Goal: Information Seeking & Learning: Check status

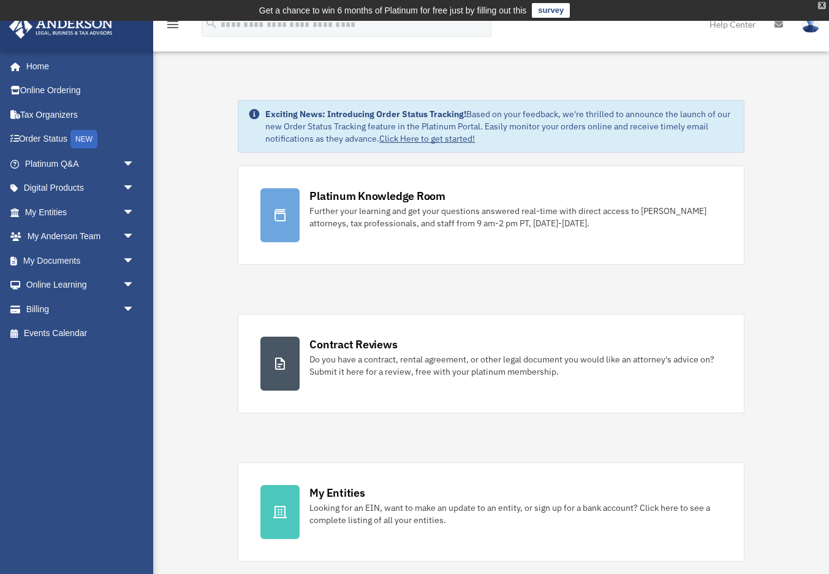
click at [822, 7] on div "X" at bounding box center [822, 5] width 8 height 7
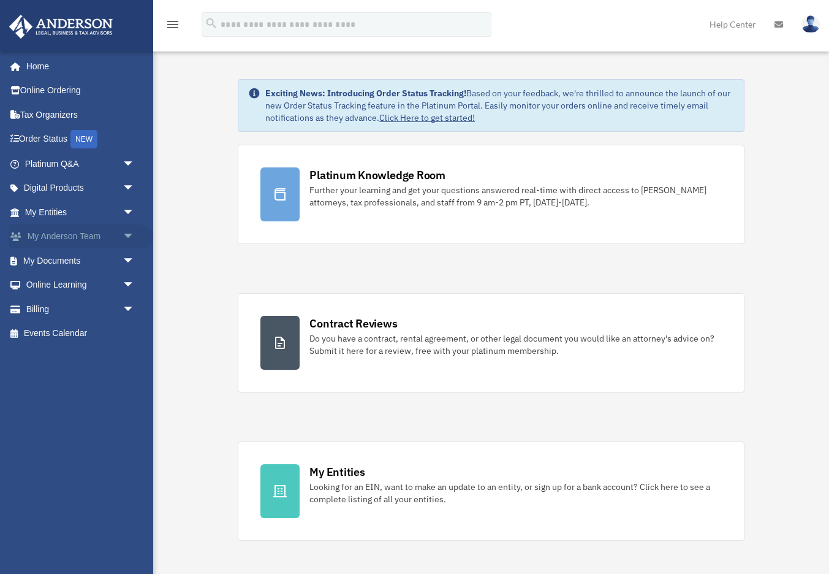
click at [74, 240] on link "My Anderson Team arrow_drop_down" at bounding box center [81, 236] width 145 height 25
click at [129, 238] on span "arrow_drop_down" at bounding box center [135, 236] width 25 height 25
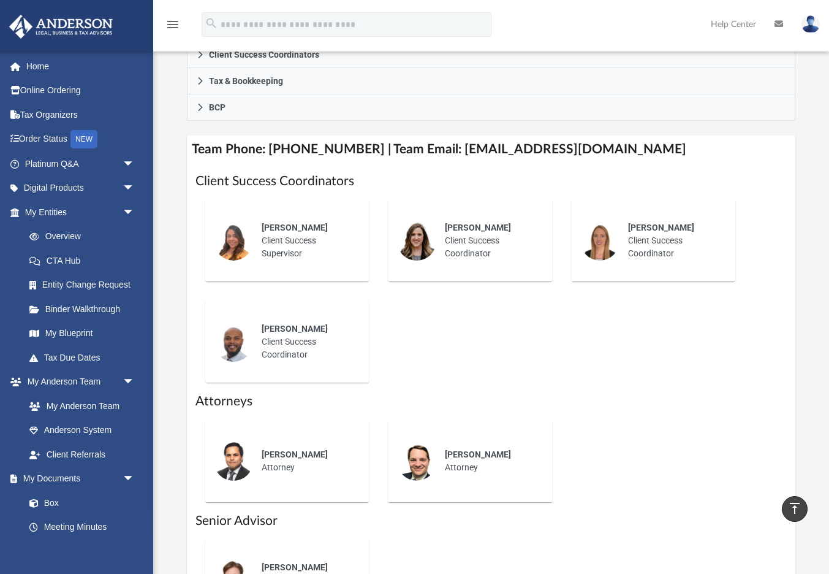
scroll to position [426, 0]
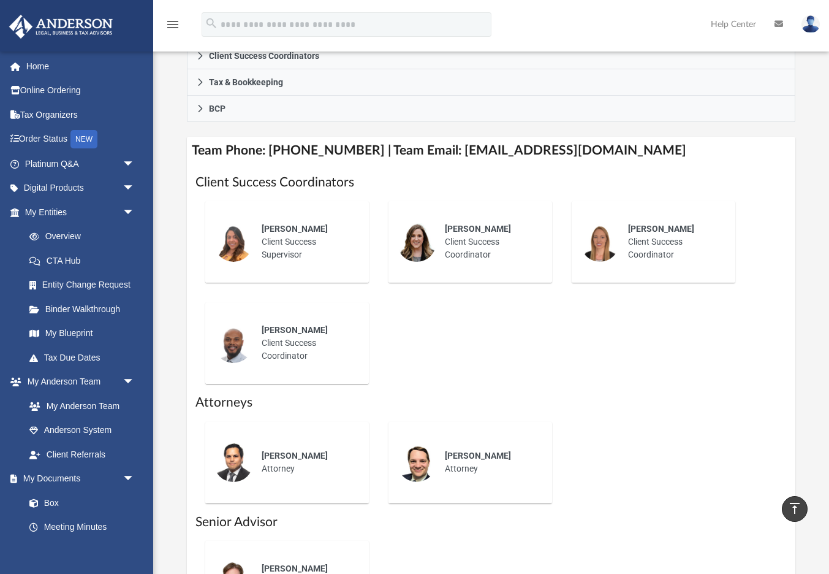
click at [520, 222] on div "Carlye Martinsky" at bounding box center [490, 228] width 90 height 13
click at [458, 224] on span "Carlye Martinsky" at bounding box center [478, 229] width 66 height 10
click at [543, 321] on div "Alex Gomez Client Success Supervisor Carlye Martinsky Client Success Coordinato…" at bounding box center [490, 292] width 591 height 202
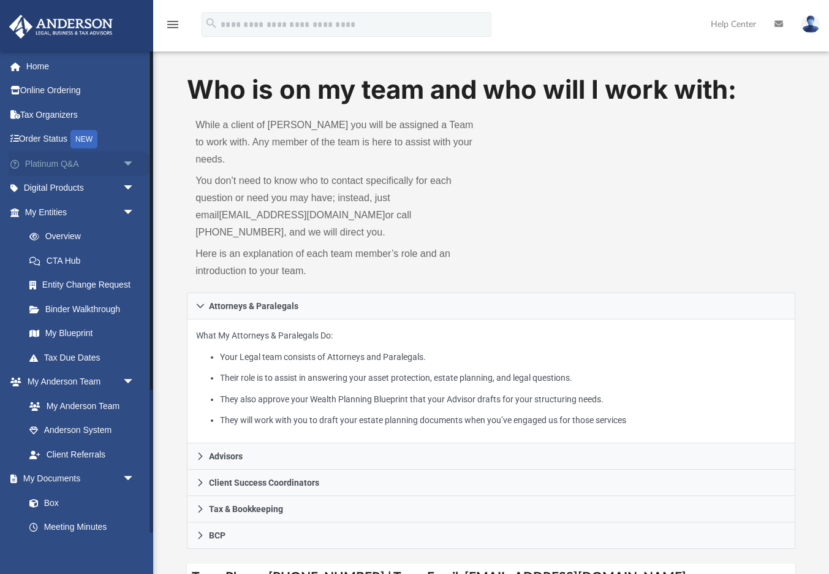
click at [126, 161] on span "arrow_drop_down" at bounding box center [135, 163] width 25 height 25
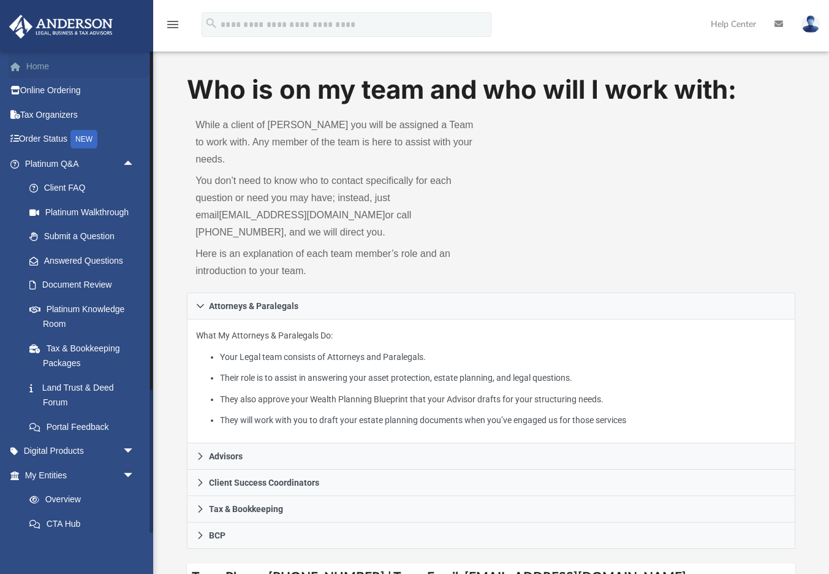
click at [42, 67] on link "Home" at bounding box center [81, 66] width 145 height 25
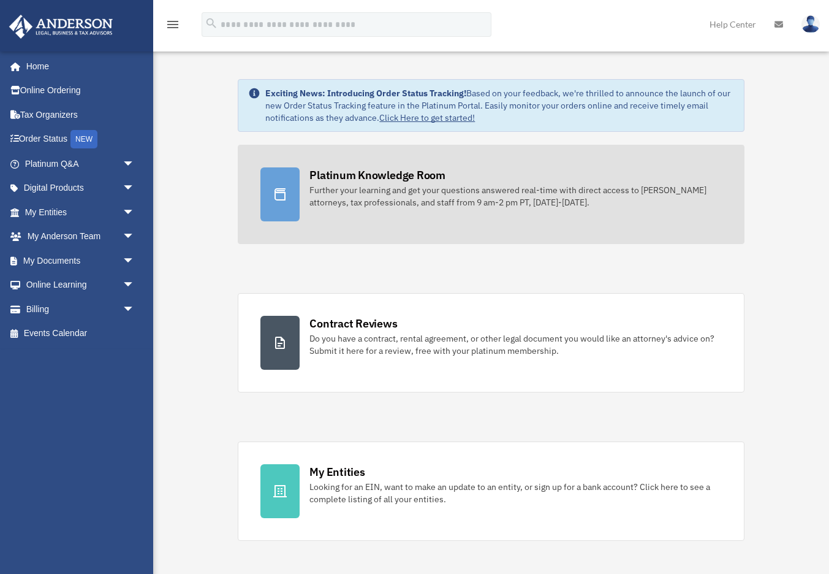
click at [385, 180] on div "Platinum Knowledge Room" at bounding box center [377, 174] width 136 height 15
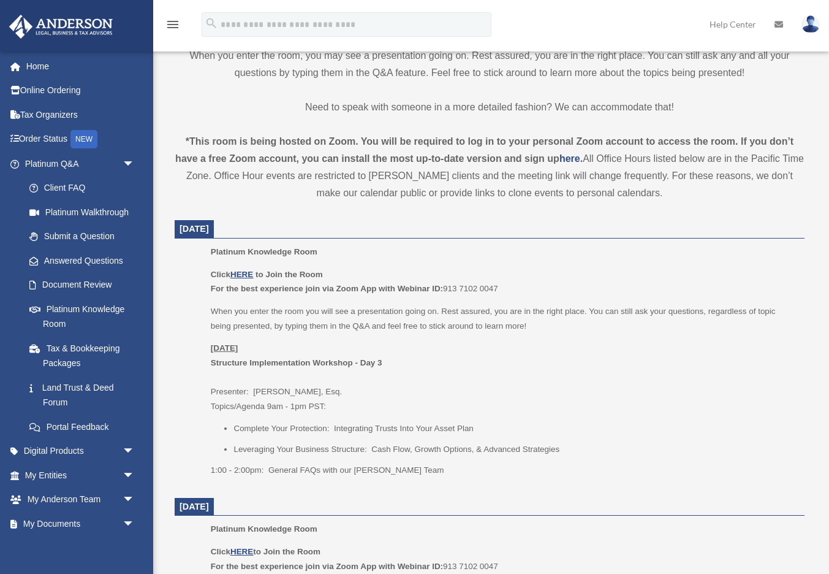
scroll to position [360, 0]
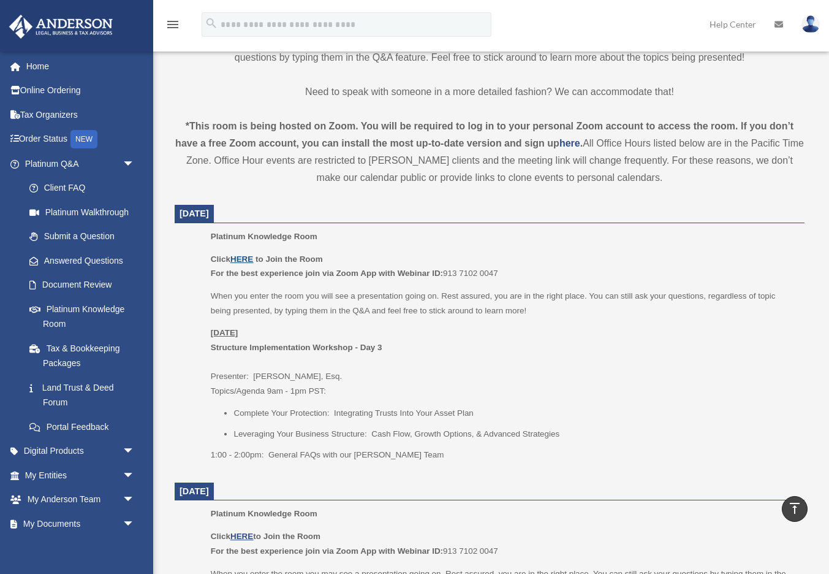
click at [244, 258] on u "HERE" at bounding box center [241, 258] width 23 height 9
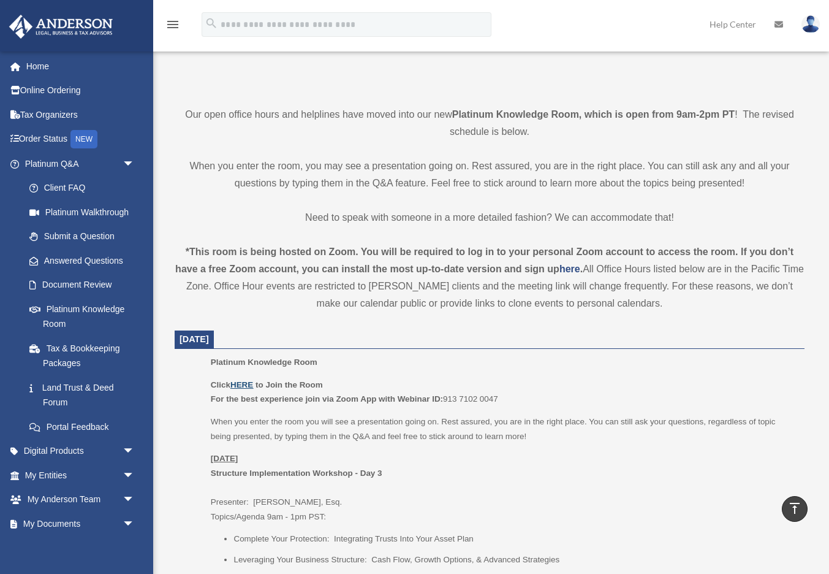
scroll to position [0, 0]
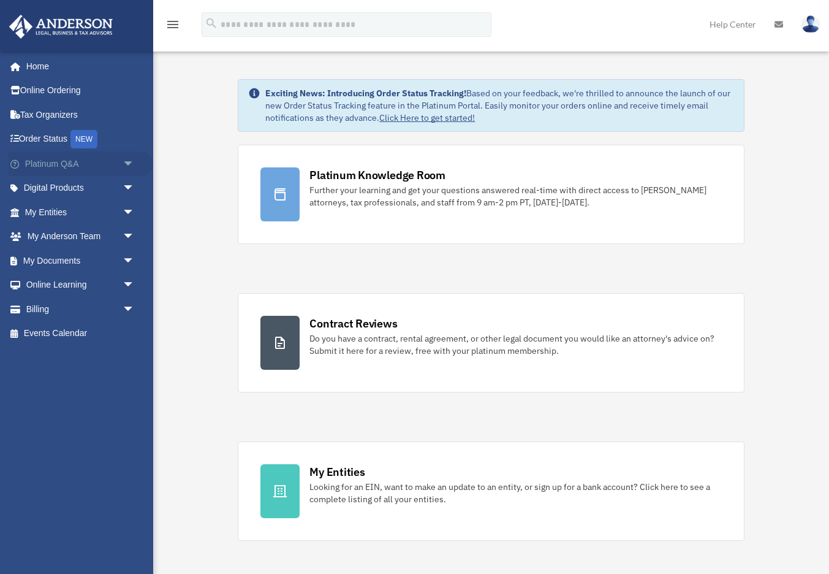
click at [130, 162] on span "arrow_drop_down" at bounding box center [135, 163] width 25 height 25
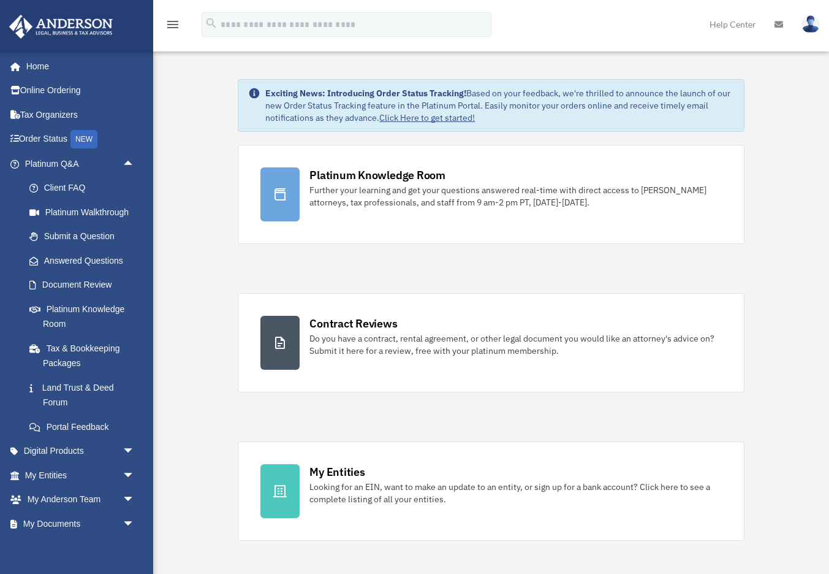
click at [72, 236] on link "Submit a Question" at bounding box center [85, 236] width 136 height 25
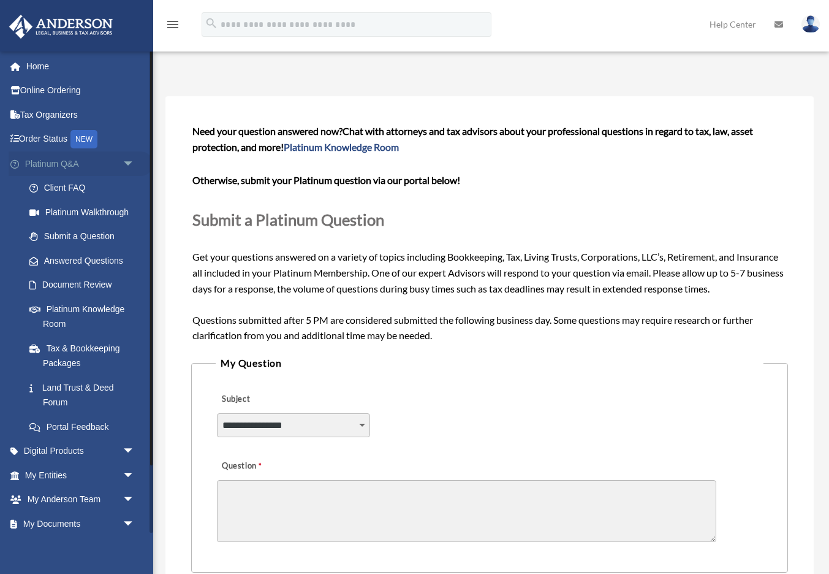
click at [126, 166] on span "arrow_drop_down" at bounding box center [135, 163] width 25 height 25
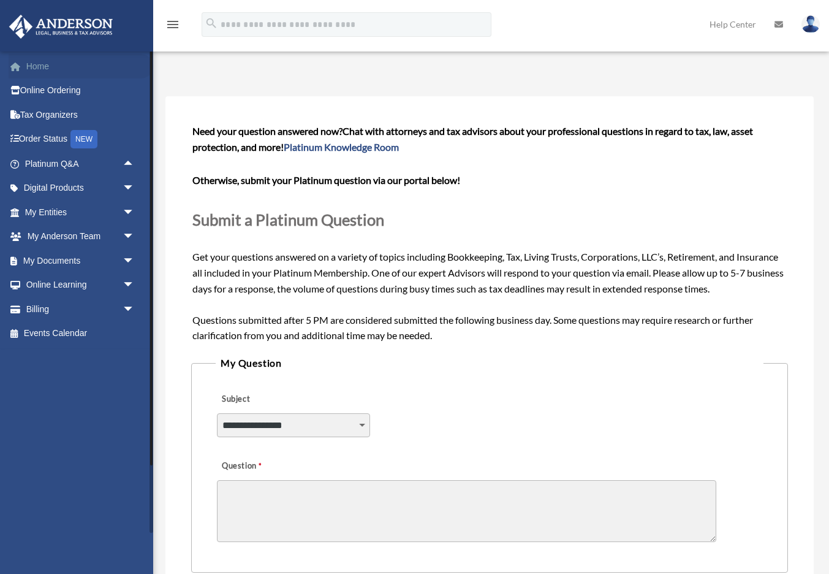
click at [36, 64] on link "Home" at bounding box center [81, 66] width 145 height 25
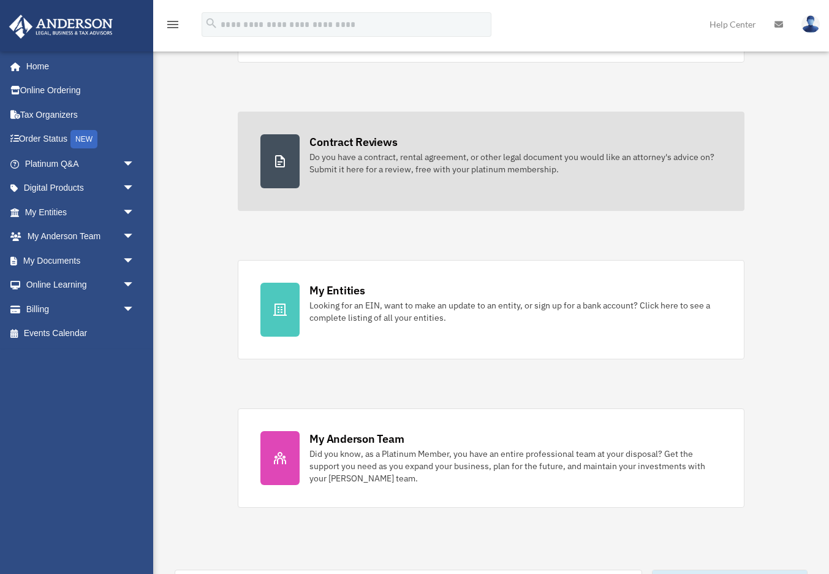
scroll to position [184, 0]
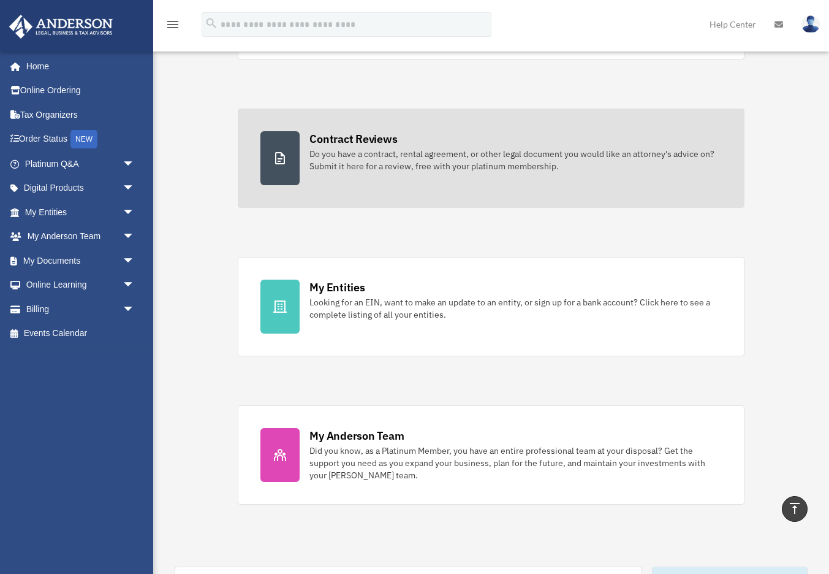
click at [362, 141] on div "Contract Reviews" at bounding box center [353, 138] width 88 height 15
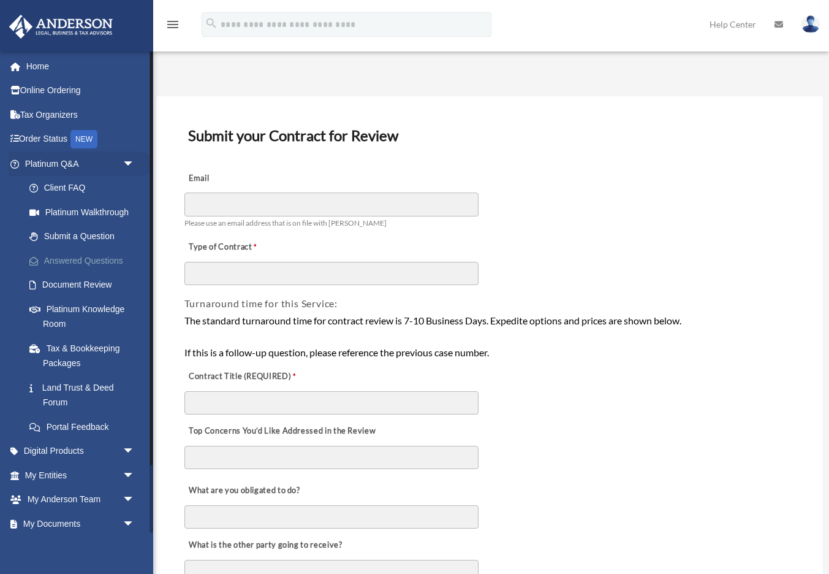
click at [92, 261] on link "Answered Questions" at bounding box center [85, 260] width 136 height 25
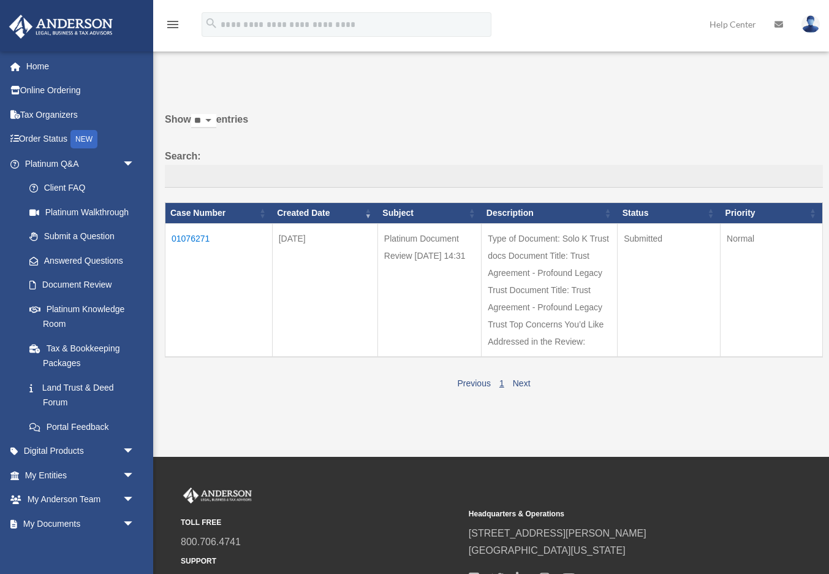
scroll to position [5, 0]
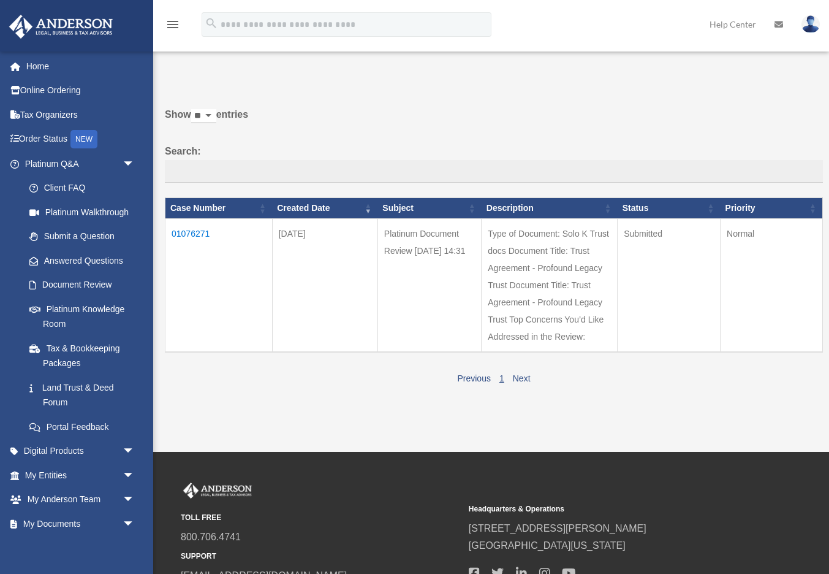
click at [192, 231] on td "01076271" at bounding box center [218, 285] width 107 height 134
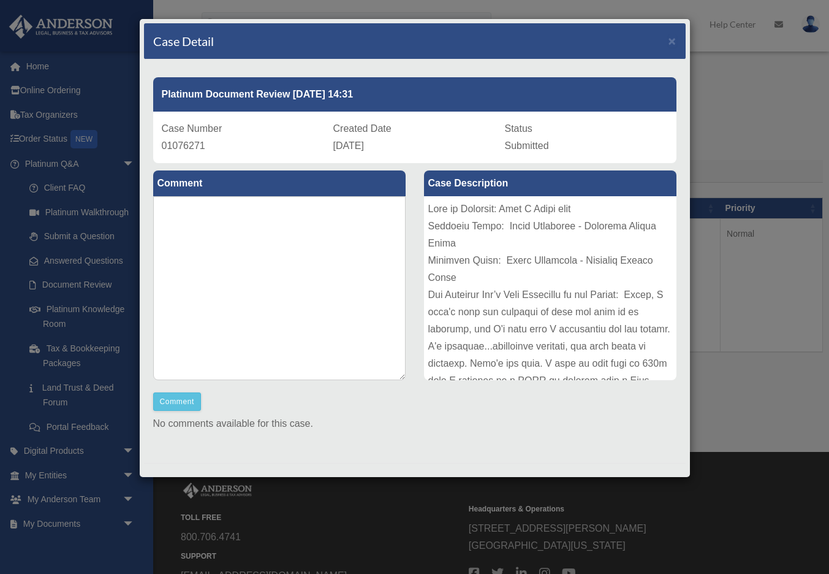
scroll to position [0, 0]
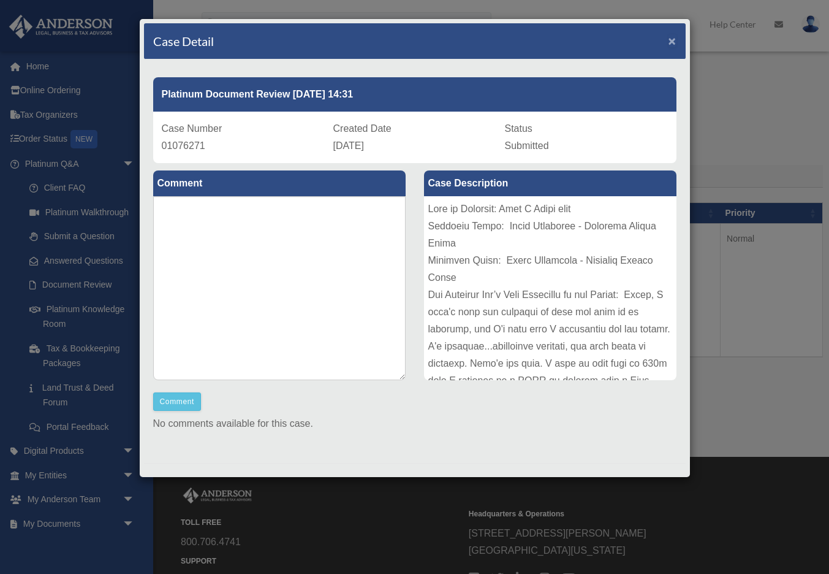
click at [671, 43] on span "×" at bounding box center [673, 41] width 8 height 14
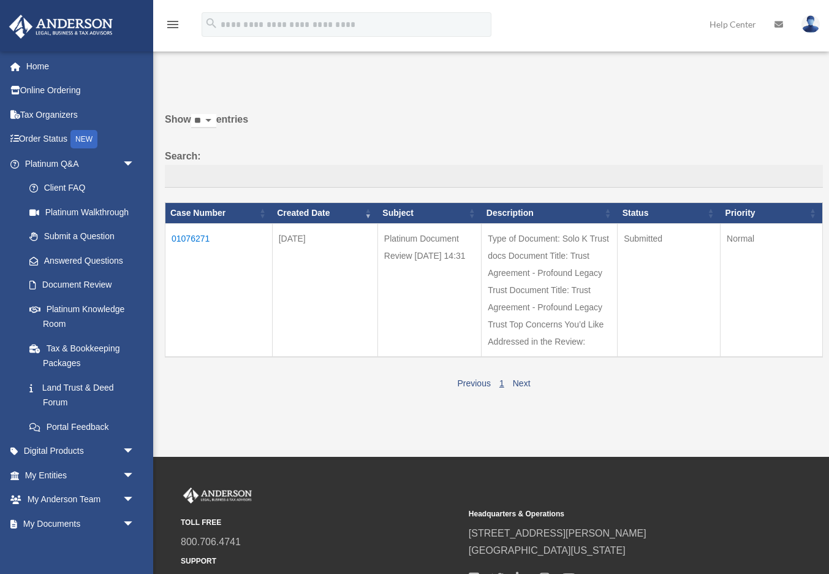
click at [183, 237] on td "01076271" at bounding box center [218, 290] width 107 height 134
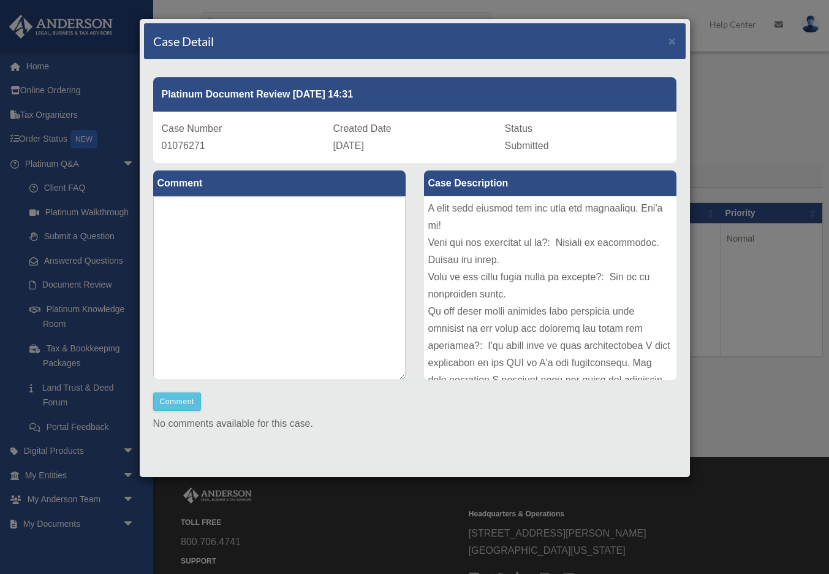
scroll to position [316, 0]
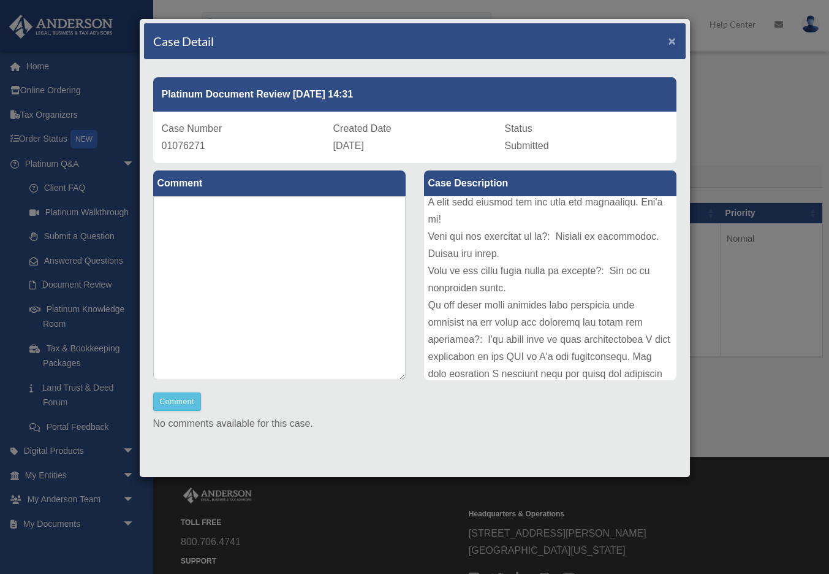
click at [670, 41] on span "×" at bounding box center [673, 41] width 8 height 14
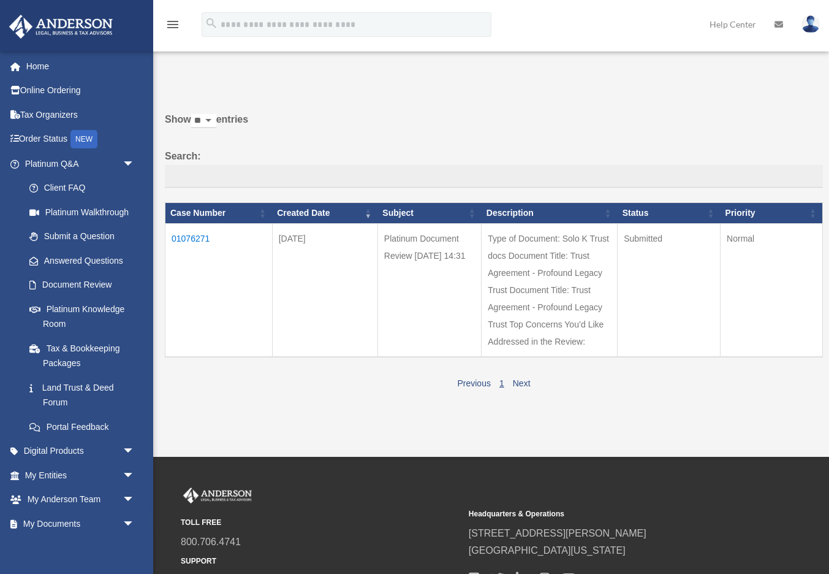
click at [189, 237] on td "01076271" at bounding box center [218, 290] width 107 height 134
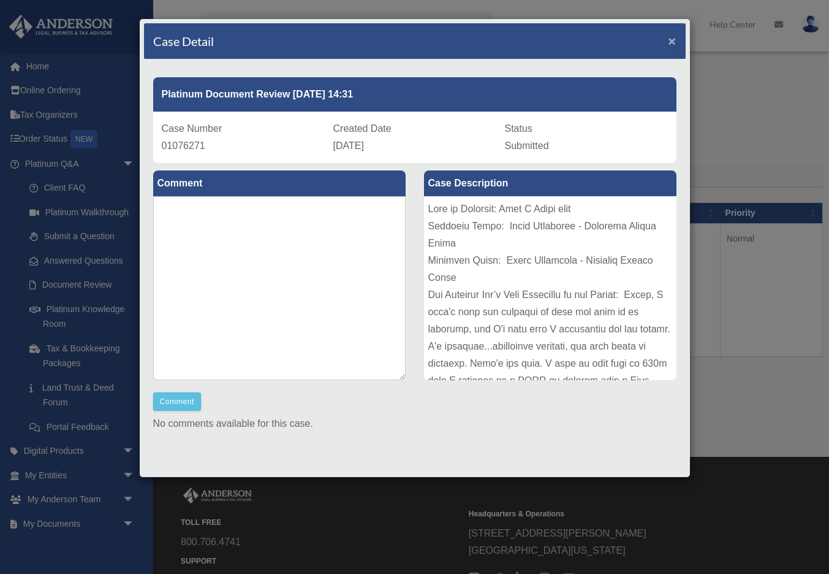
click at [672, 40] on span "×" at bounding box center [673, 41] width 8 height 14
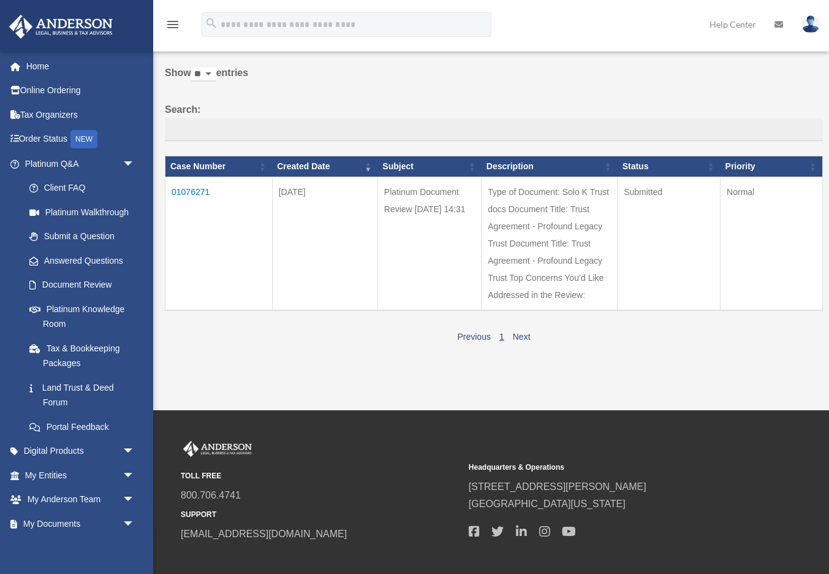
scroll to position [0, 0]
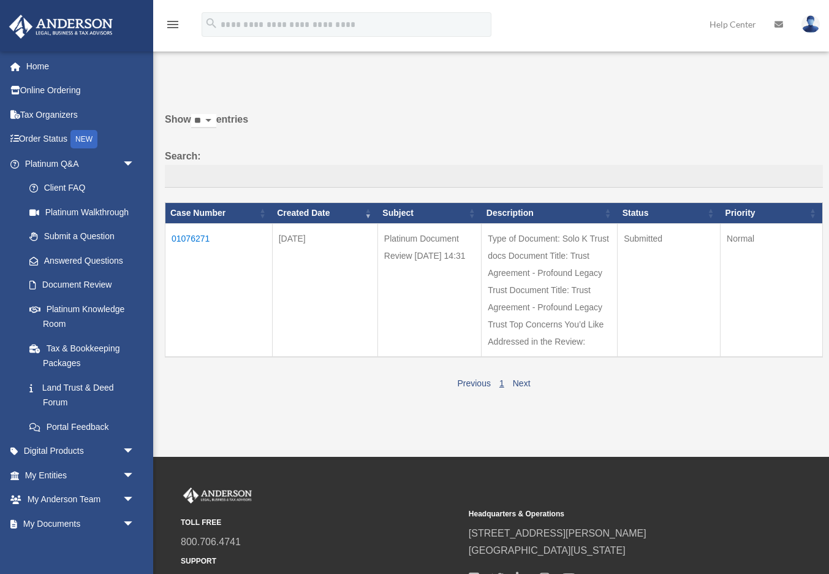
click at [184, 237] on td "01076271" at bounding box center [218, 290] width 107 height 134
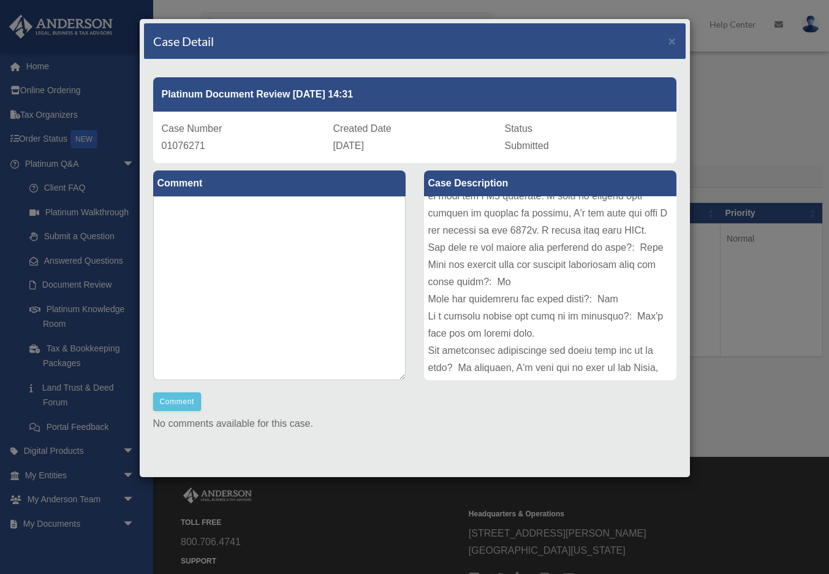
scroll to position [545, 0]
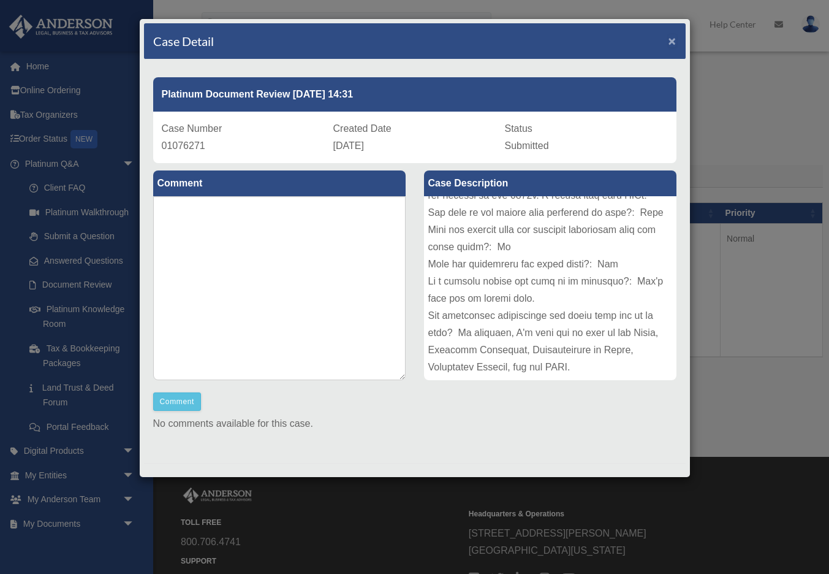
click at [670, 39] on span "×" at bounding box center [673, 41] width 8 height 14
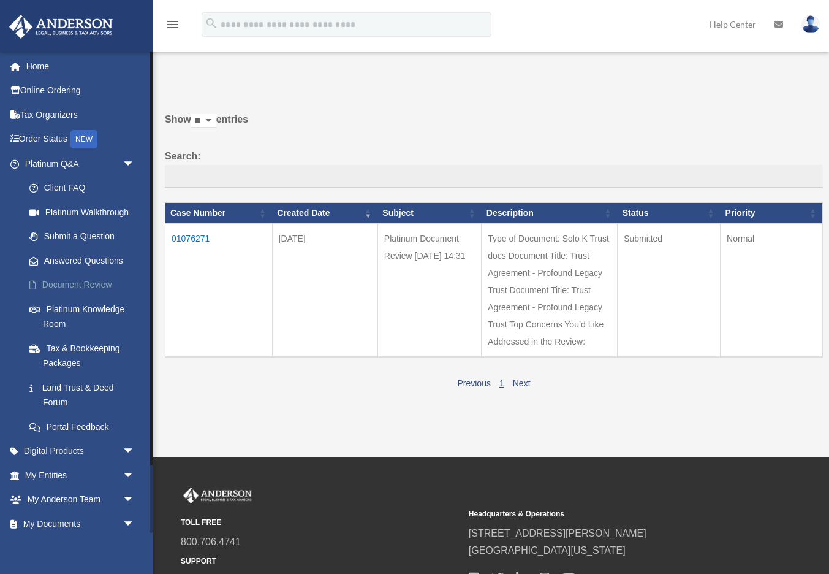
click at [85, 285] on link "Document Review" at bounding box center [85, 285] width 136 height 25
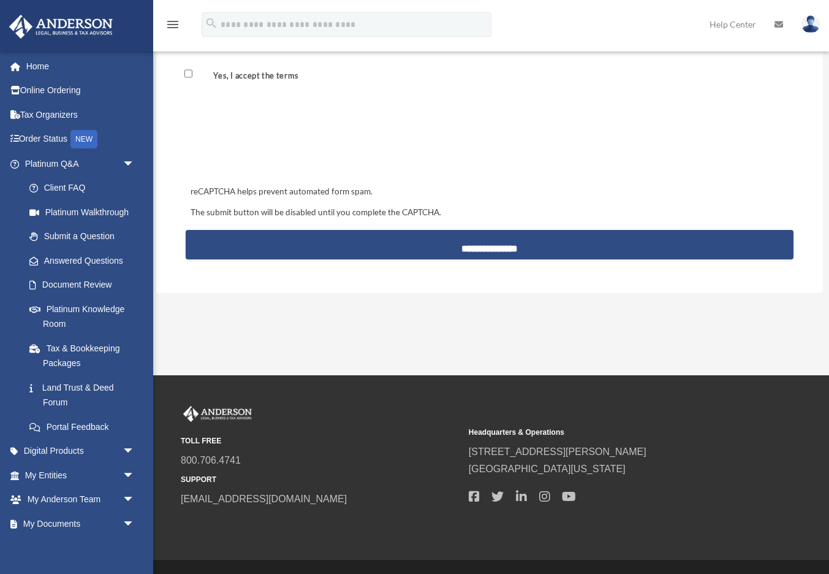
scroll to position [1193, 0]
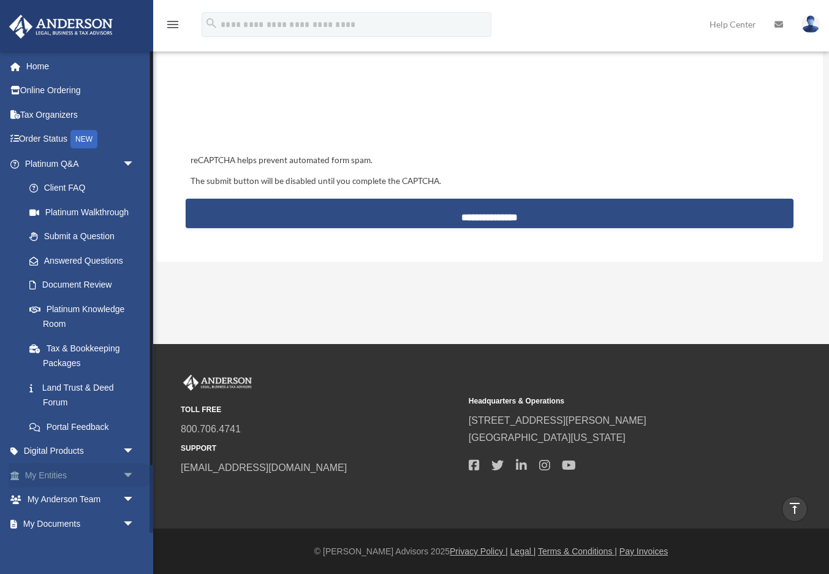
click at [126, 474] on span "arrow_drop_down" at bounding box center [135, 475] width 25 height 25
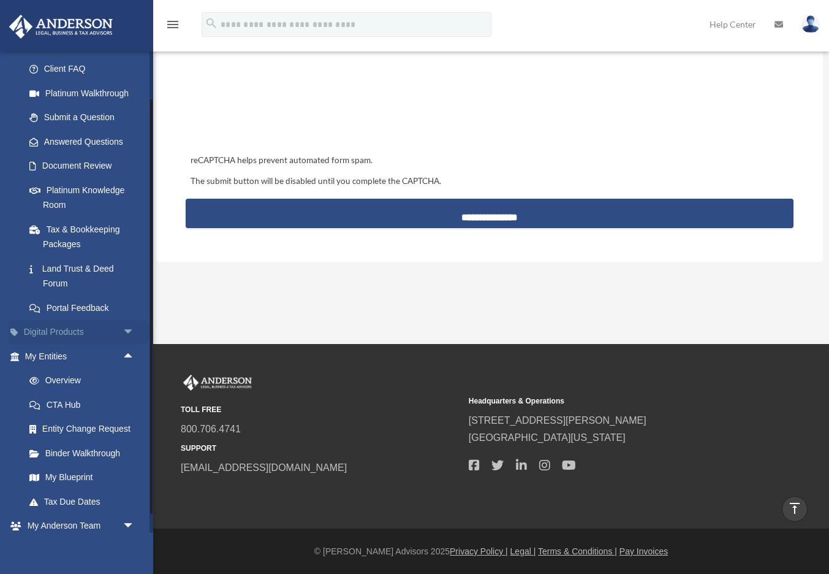
scroll to position [224, 0]
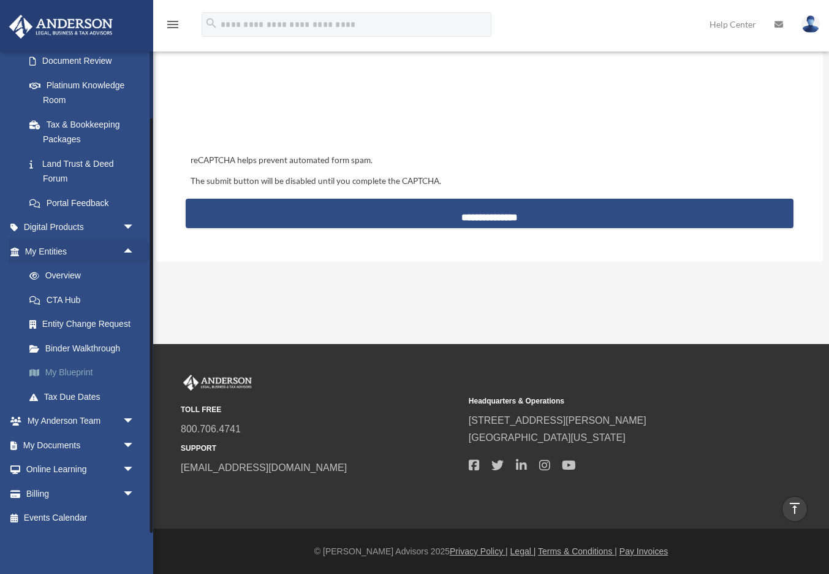
click at [76, 375] on link "My Blueprint" at bounding box center [85, 372] width 136 height 25
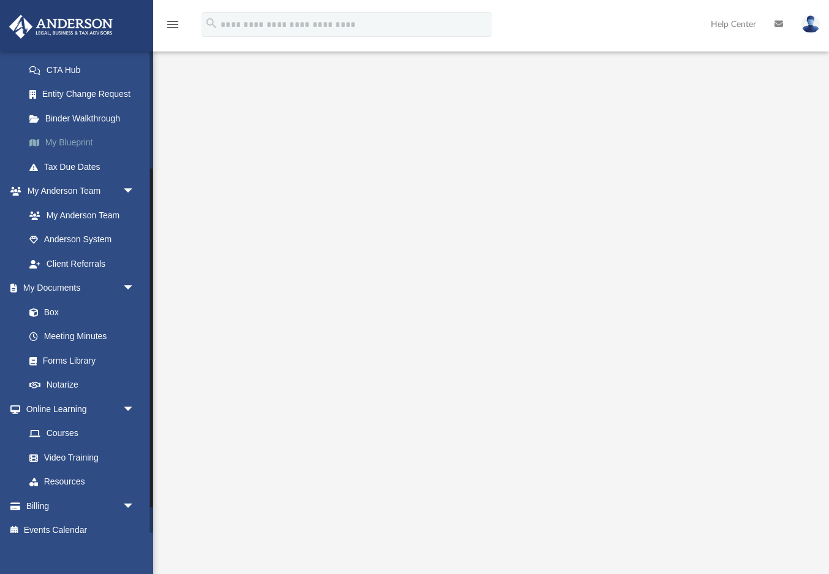
scroll to position [203, 0]
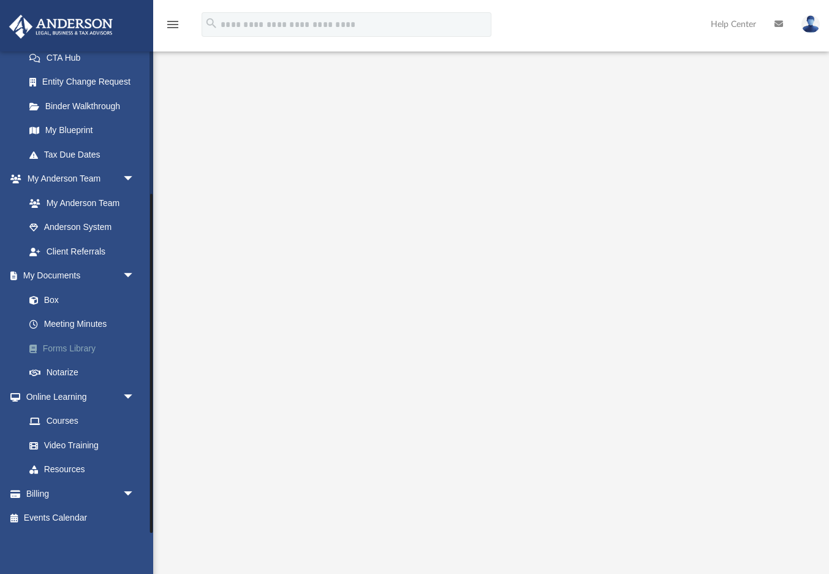
click at [89, 345] on link "Forms Library" at bounding box center [85, 348] width 136 height 25
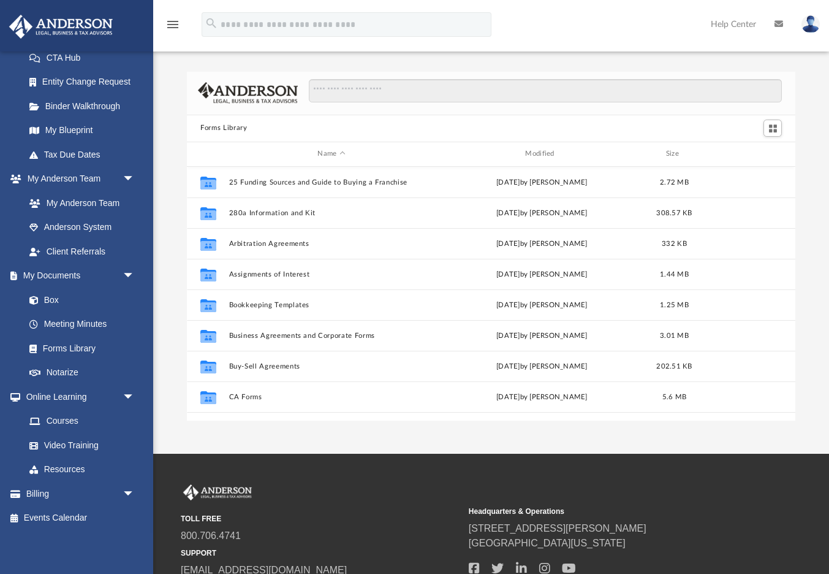
scroll to position [278, 608]
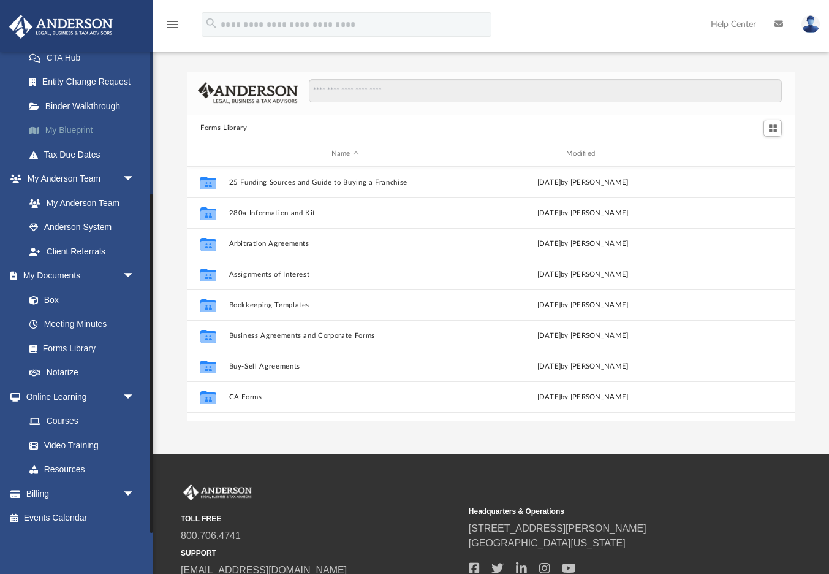
click at [78, 133] on link "My Blueprint" at bounding box center [85, 130] width 136 height 25
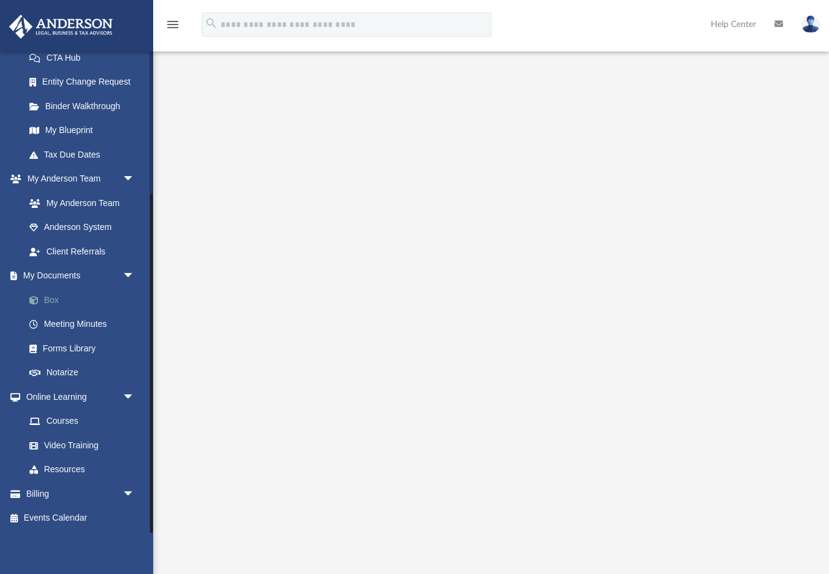
click at [52, 298] on link "Box" at bounding box center [85, 299] width 136 height 25
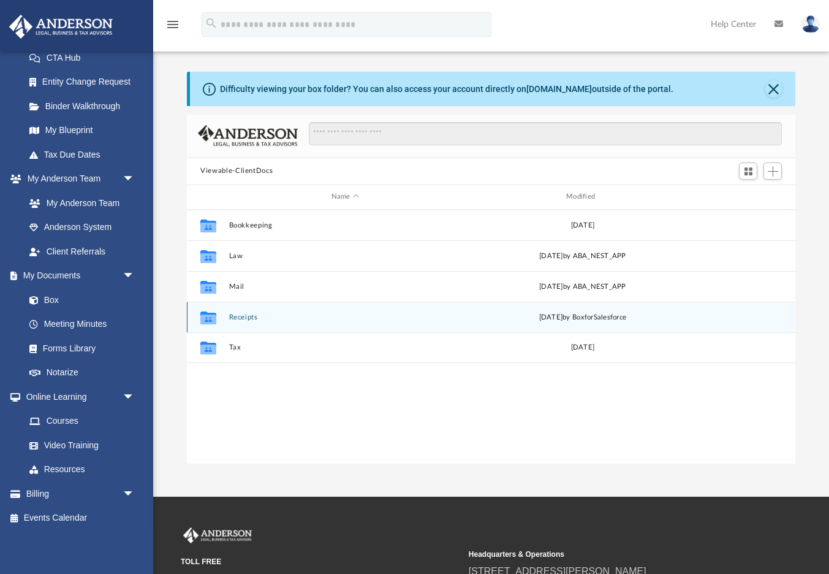
scroll to position [278, 608]
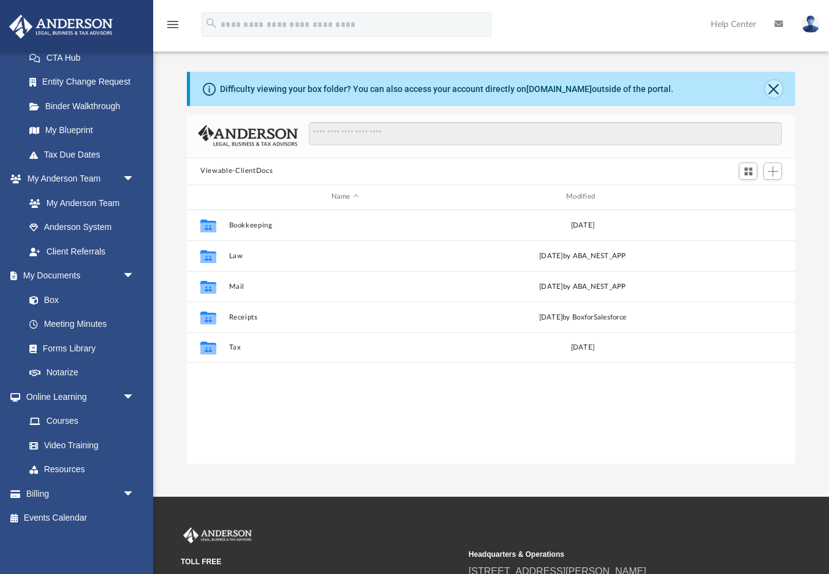
click at [770, 86] on button "Close" at bounding box center [773, 88] width 17 height 17
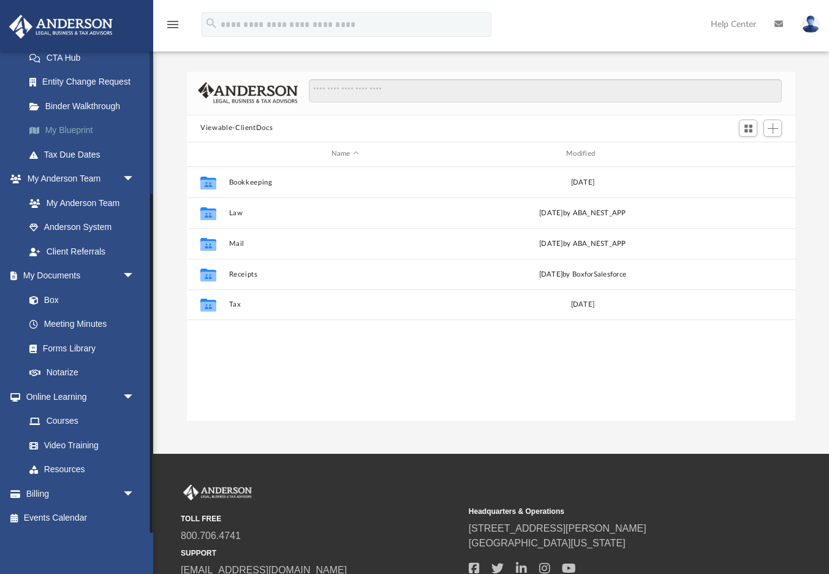
click at [79, 127] on link "My Blueprint" at bounding box center [85, 130] width 136 height 25
